Goal: Task Accomplishment & Management: Manage account settings

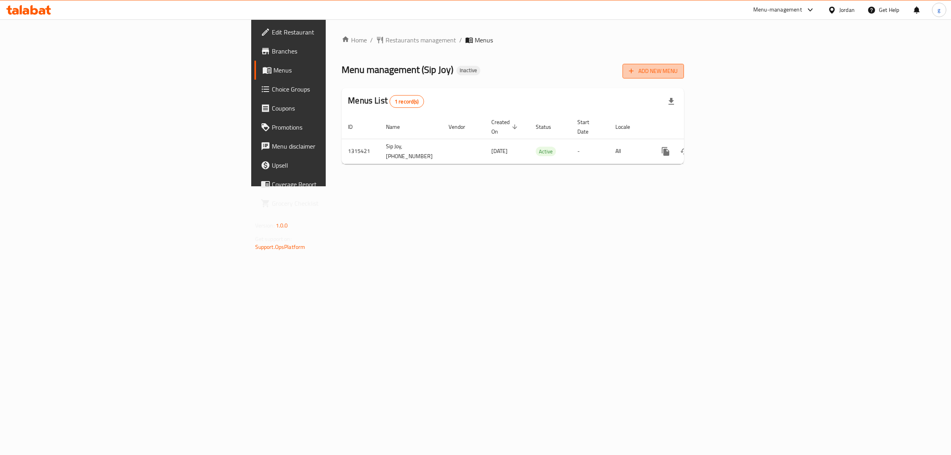
click at [684, 77] on button "Add New Menu" at bounding box center [653, 71] width 61 height 15
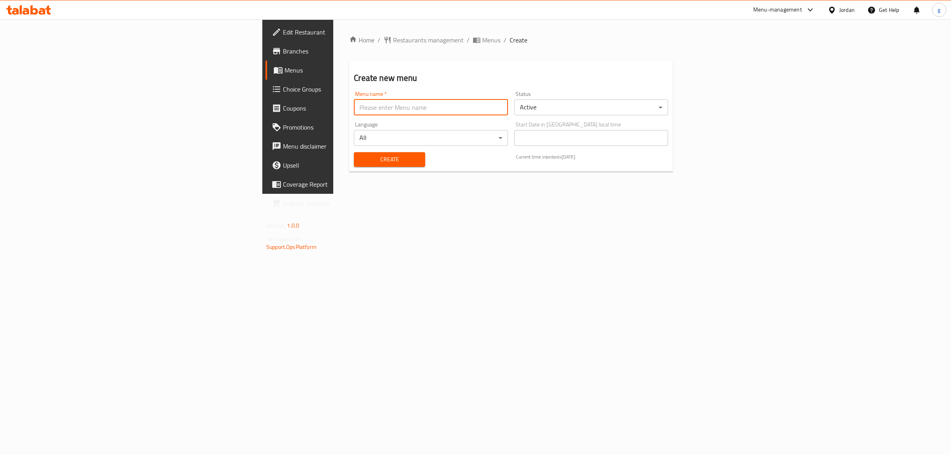
click at [390, 109] on input "text" at bounding box center [431, 107] width 154 height 16
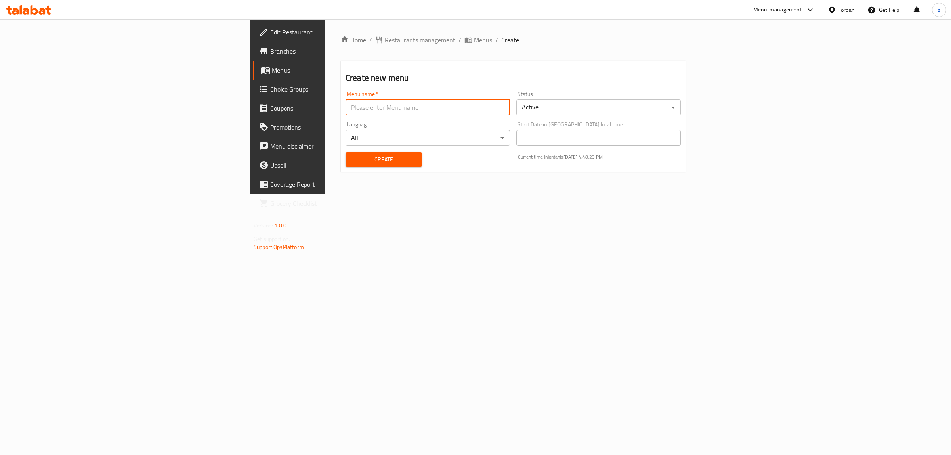
click at [409, 97] on div "Menu name   * Menu name *" at bounding box center [428, 103] width 165 height 24
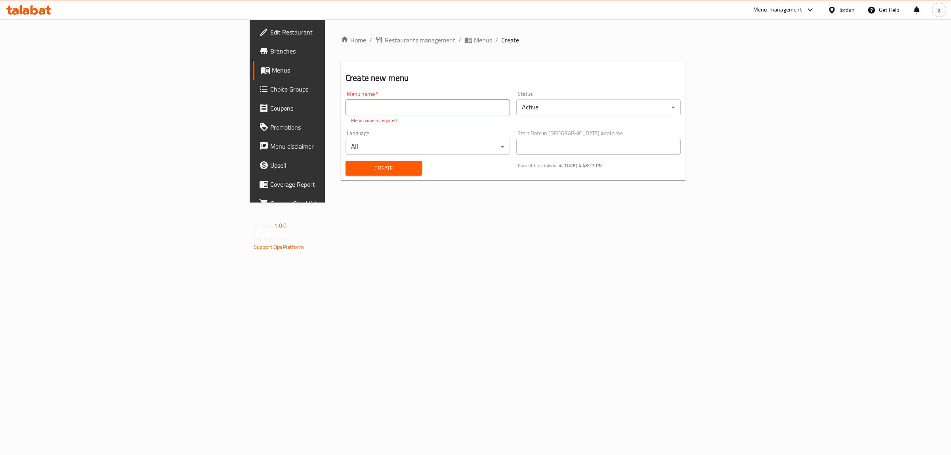
click at [404, 110] on input "text" at bounding box center [428, 107] width 165 height 16
type input "[DATE]"
click at [349, 167] on div "Create" at bounding box center [384, 159] width 86 height 24
click at [352, 164] on span "Create" at bounding box center [384, 160] width 64 height 10
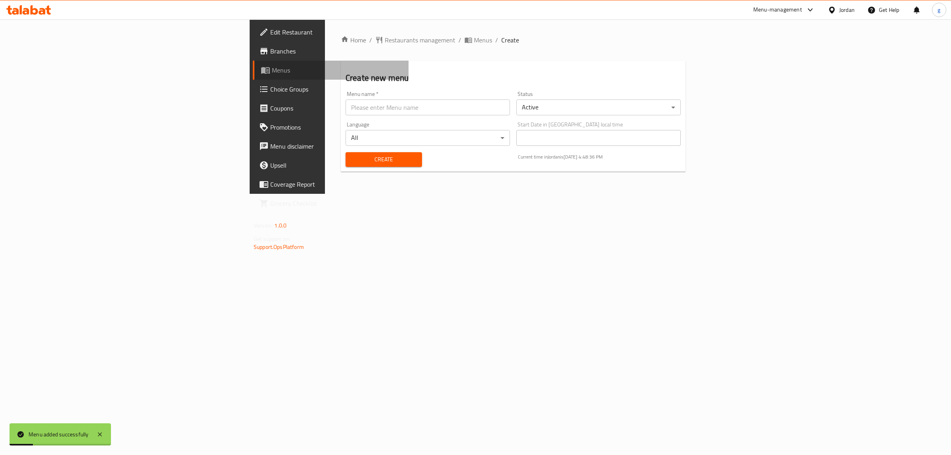
click at [272, 68] on span "Menus" at bounding box center [337, 70] width 130 height 10
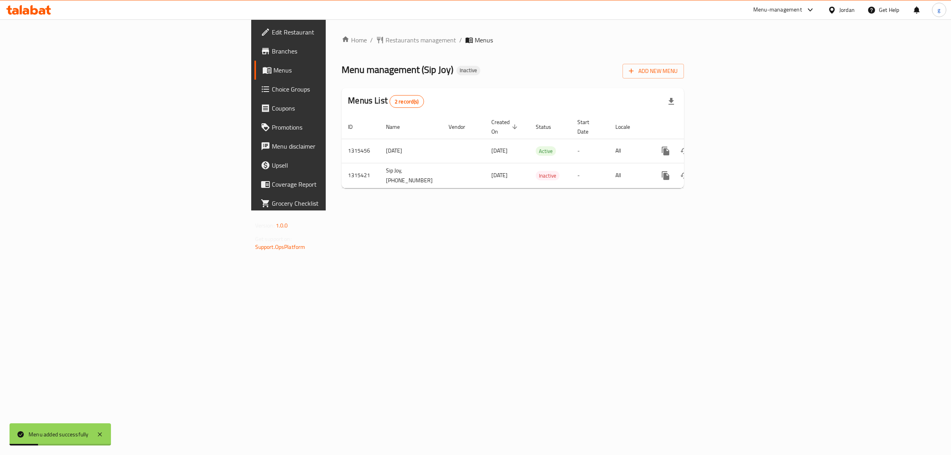
click at [254, 57] on link "Branches" at bounding box center [332, 51] width 156 height 19
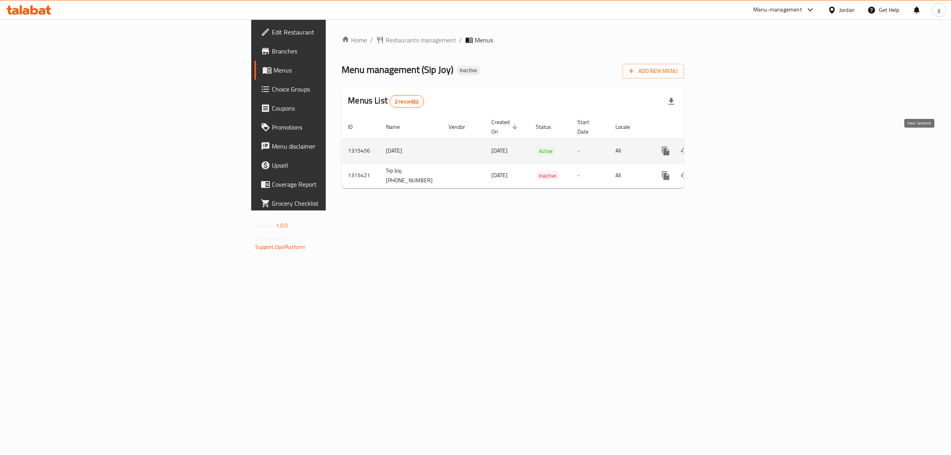
click at [727, 147] on icon "enhanced table" at bounding box center [722, 150] width 7 height 7
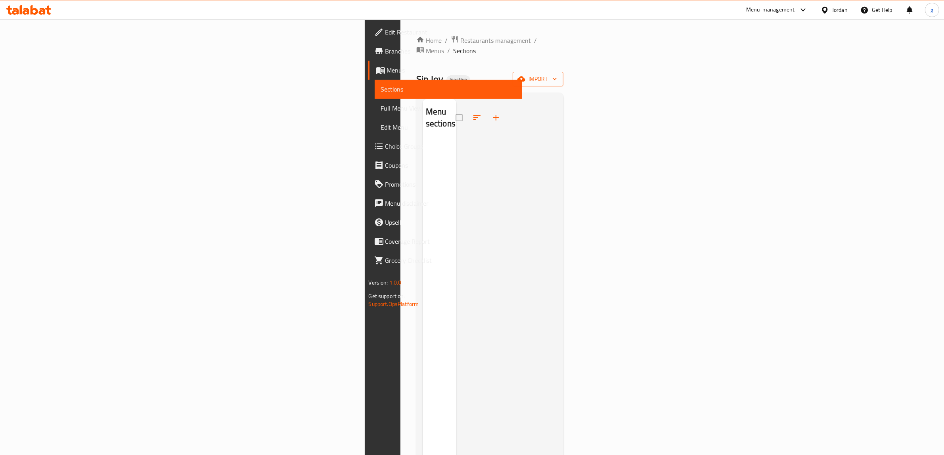
click at [557, 74] on span "import" at bounding box center [538, 79] width 38 height 10
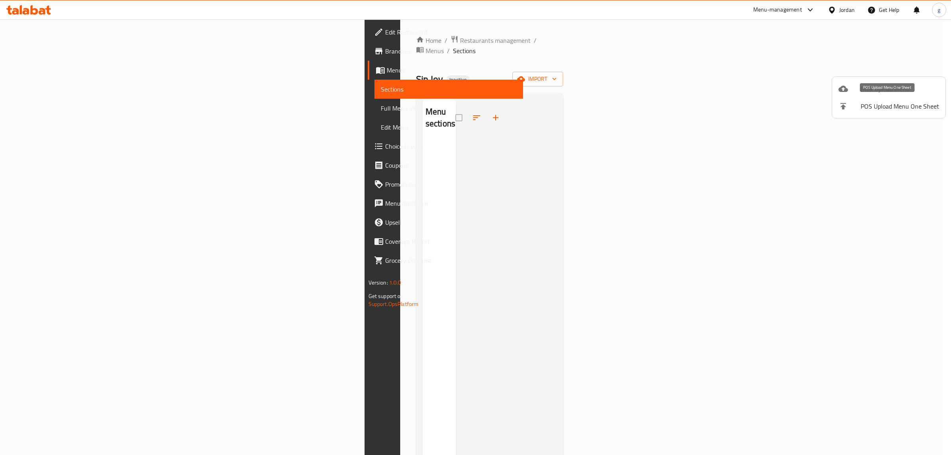
click at [909, 94] on span "Bulk Upload Menu" at bounding box center [900, 89] width 78 height 10
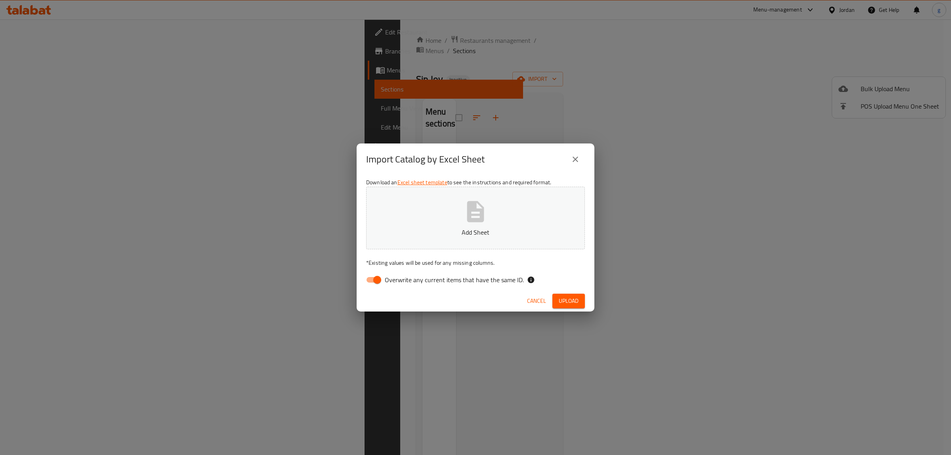
click at [371, 280] on input "Overwrite any current items that have the same ID." at bounding box center [377, 279] width 45 height 15
checkbox input "false"
click at [447, 247] on button "Add Sheet" at bounding box center [475, 218] width 219 height 63
click at [574, 298] on span "Upload" at bounding box center [569, 301] width 20 height 10
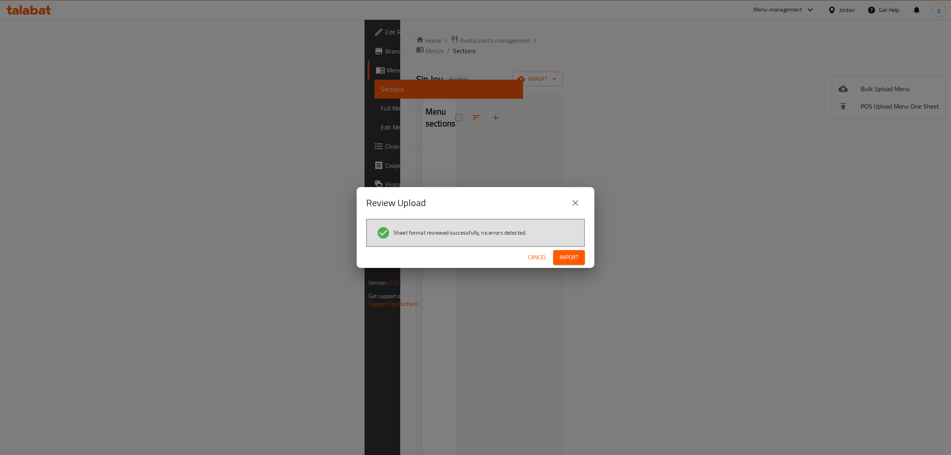
click at [573, 255] on span "Import" at bounding box center [569, 257] width 19 height 10
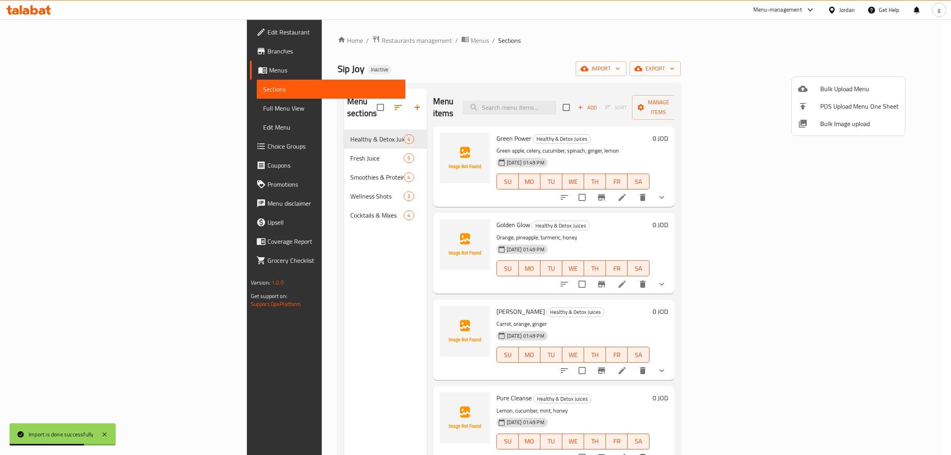
click at [704, 25] on div at bounding box center [475, 227] width 951 height 455
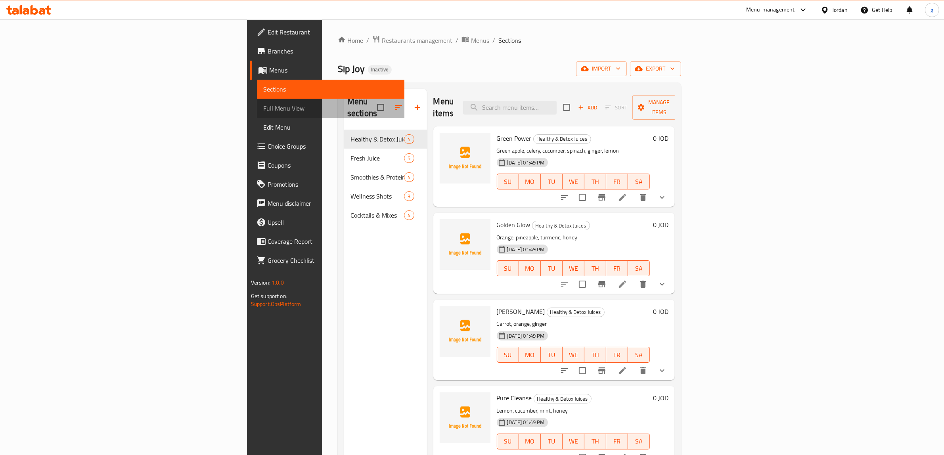
click at [263, 110] on span "Full Menu View" at bounding box center [330, 108] width 135 height 10
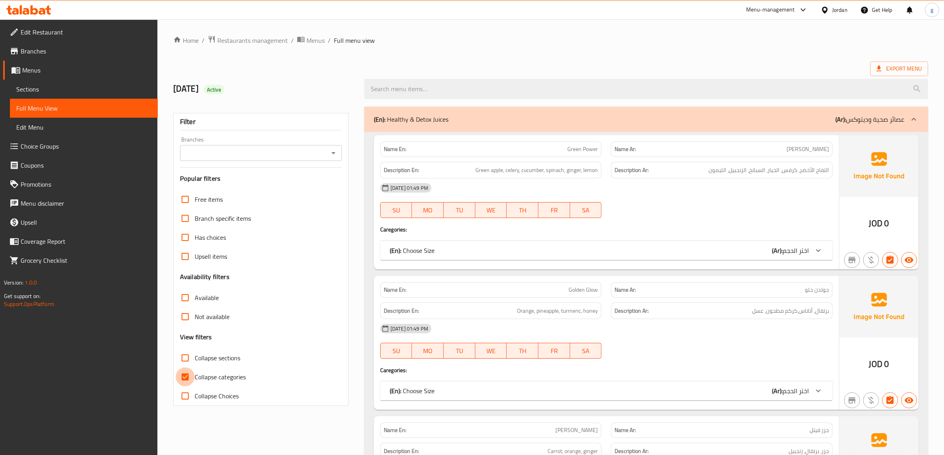
click at [179, 373] on input "Collapse categories" at bounding box center [185, 376] width 19 height 19
checkbox input "false"
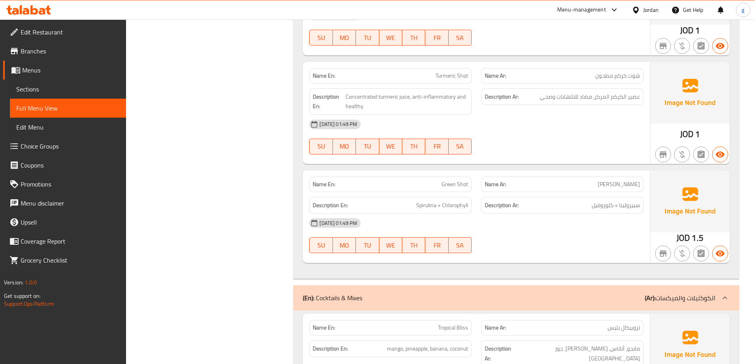
scroll to position [3607, 0]
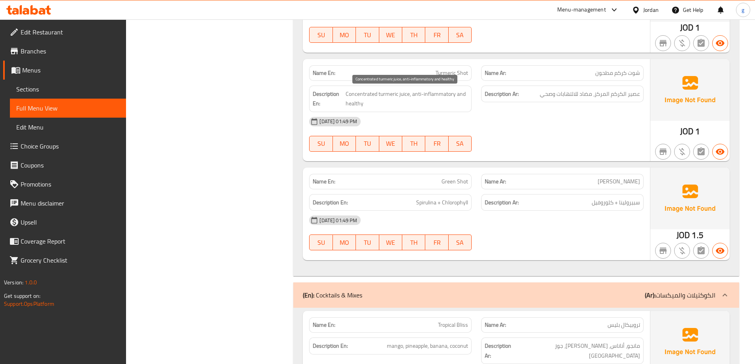
click at [445, 91] on span "Concentrated turmeric juice, anti-inflammatory and healthy" at bounding box center [407, 98] width 122 height 19
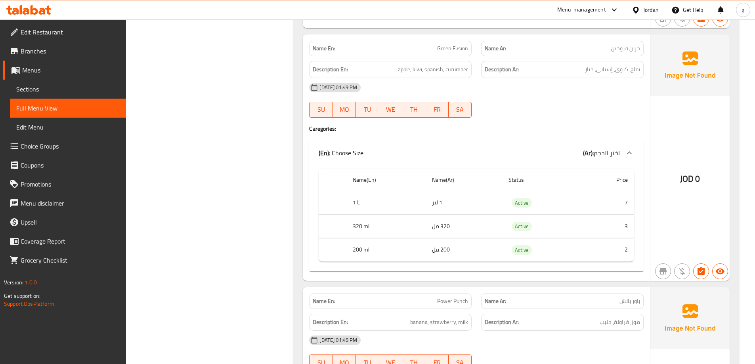
scroll to position [4400, 0]
click at [425, 64] on span "apple, kiwi, spanish, cucumber" at bounding box center [433, 69] width 70 height 10
click at [413, 64] on span "apple, kiwi, spanish, cucumber" at bounding box center [433, 69] width 70 height 10
drag, startPoint x: 426, startPoint y: 61, endPoint x: 437, endPoint y: 66, distance: 12.2
click at [437, 66] on div "Description En: apple, kiwi, spanish, cucumber" at bounding box center [390, 69] width 163 height 17
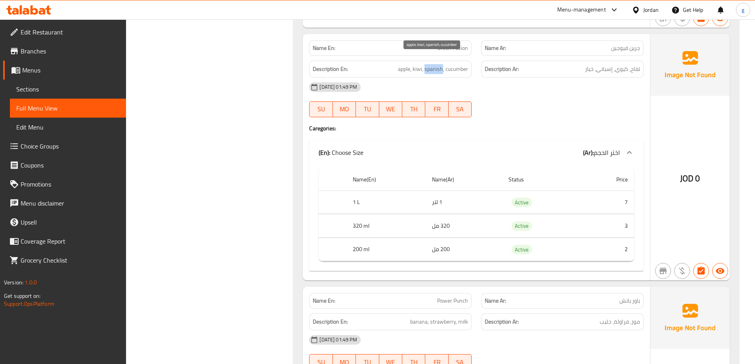
drag, startPoint x: 425, startPoint y: 60, endPoint x: 442, endPoint y: 63, distance: 17.7
click at [442, 64] on span "apple, kiwi, spanish, cucumber" at bounding box center [433, 69] width 70 height 10
copy span "spanish"
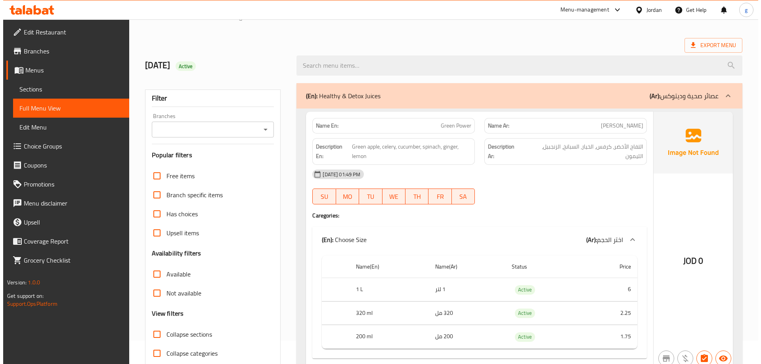
scroll to position [0, 0]
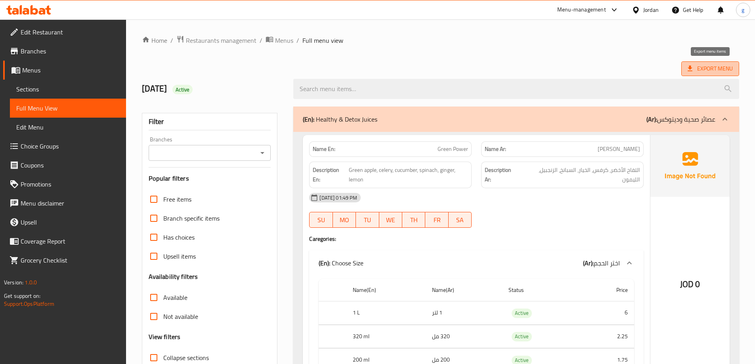
click at [705, 62] on span "Export Menu" at bounding box center [710, 68] width 58 height 15
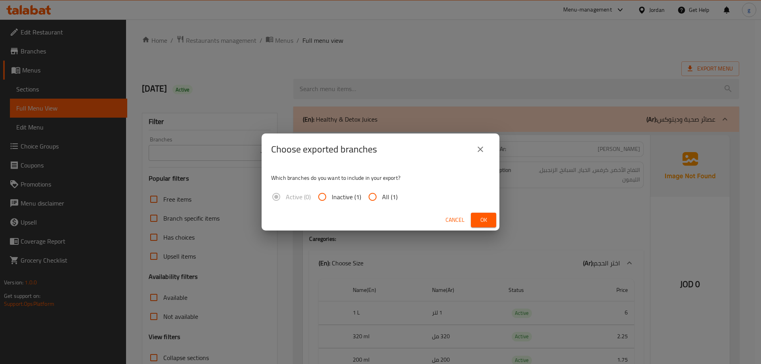
click at [385, 196] on span "All (1)" at bounding box center [389, 197] width 15 height 10
click at [382, 196] on input "All (1)" at bounding box center [372, 196] width 19 height 19
radio input "true"
click at [481, 214] on button "Ok" at bounding box center [483, 220] width 25 height 15
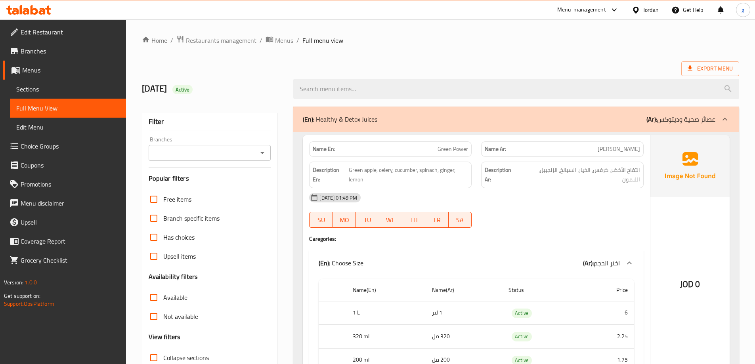
click at [51, 54] on span "Branches" at bounding box center [70, 51] width 99 height 10
